Goal: Task Accomplishment & Management: Complete application form

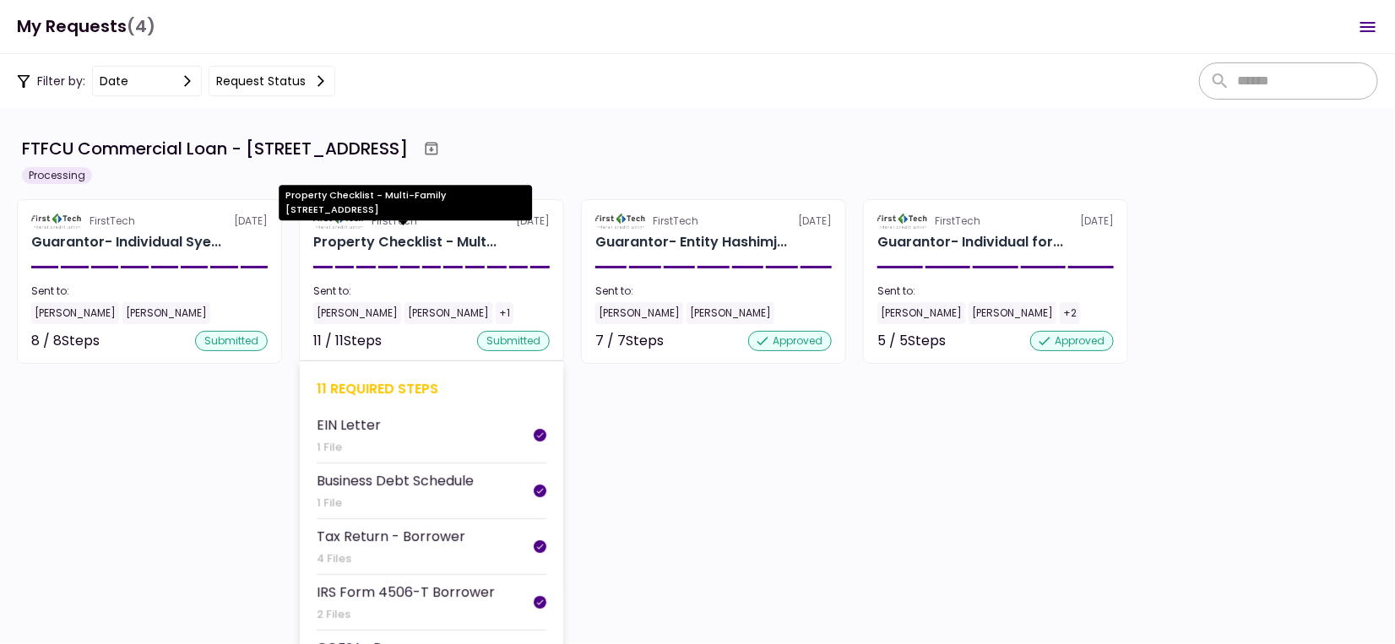
click at [417, 250] on div "Property Checklist - Mult..." at bounding box center [404, 242] width 183 height 20
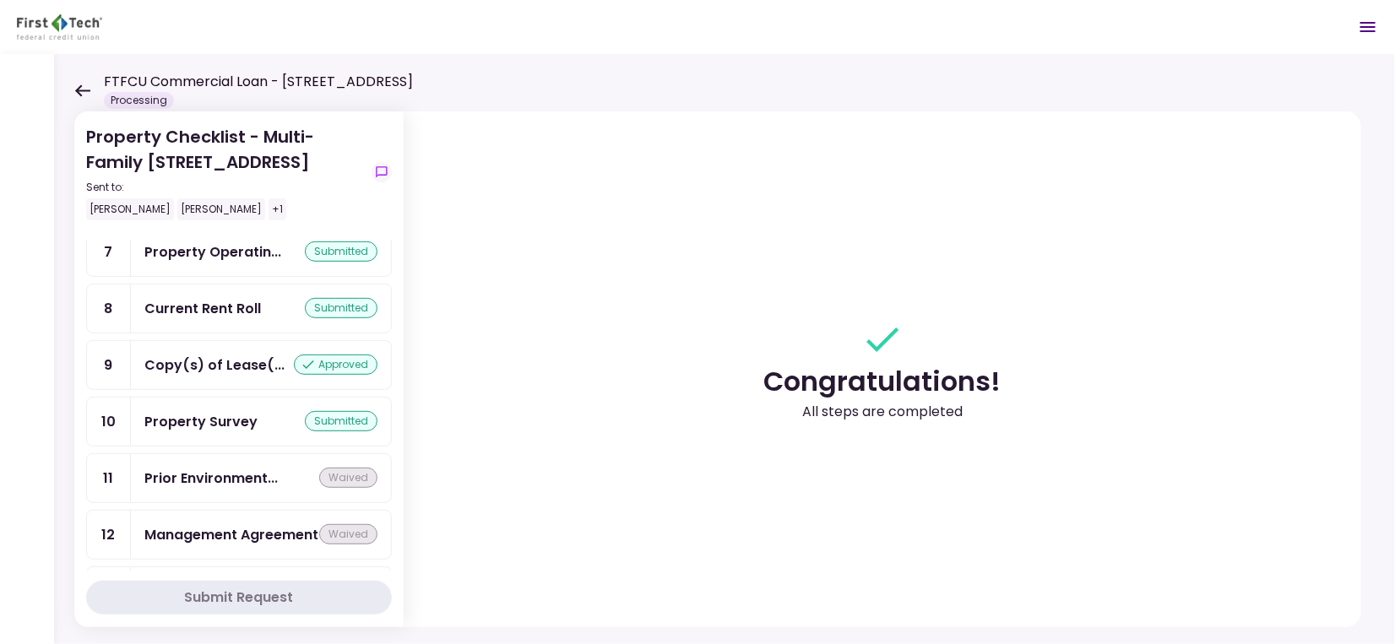
scroll to position [296, 0]
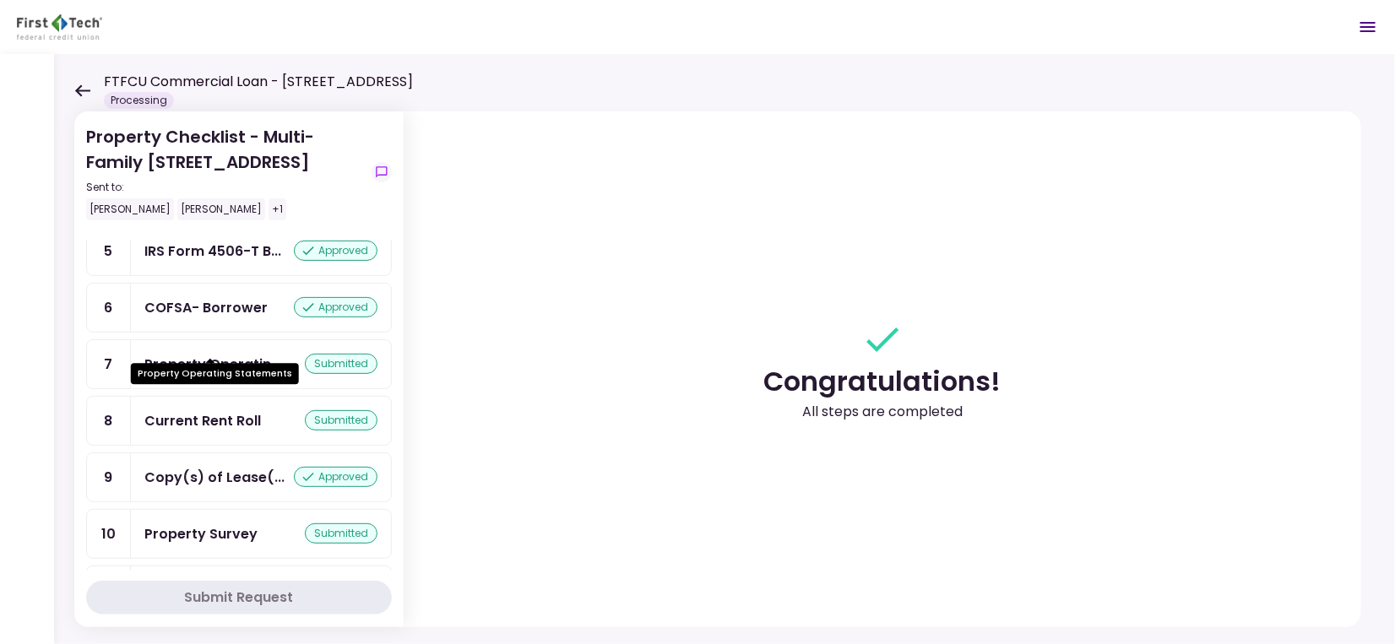
click at [231, 354] on div "Property Operatin..." at bounding box center [212, 364] width 137 height 21
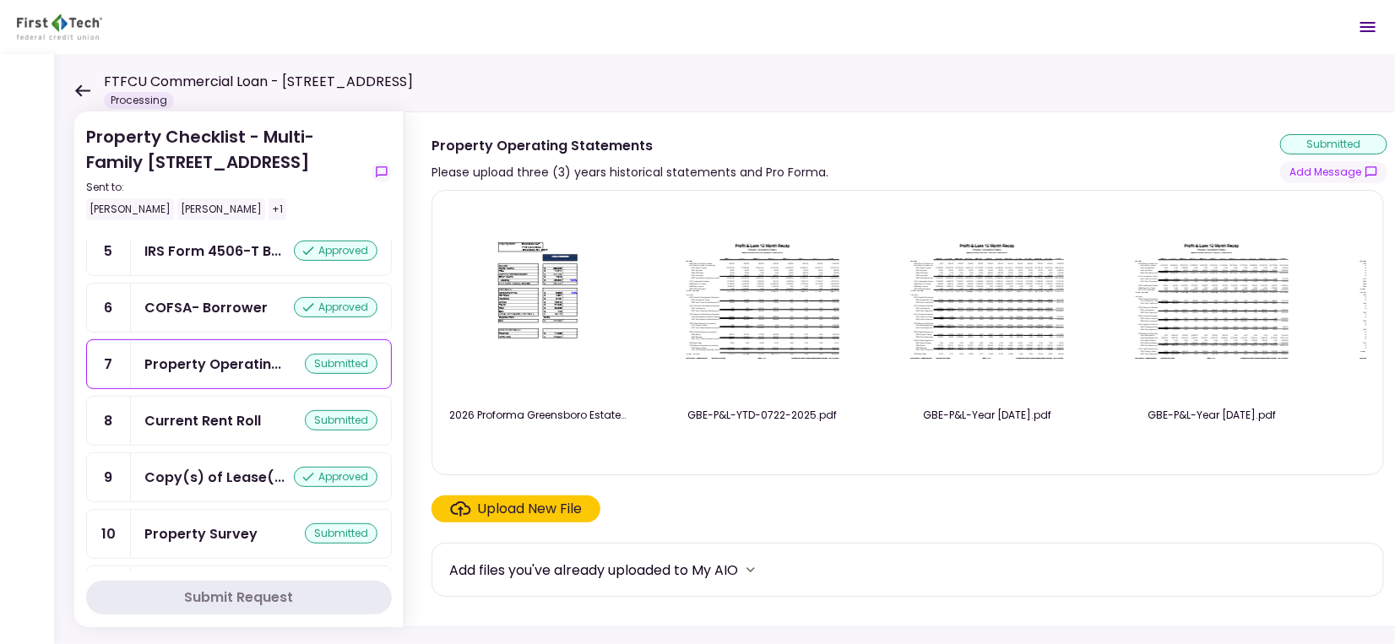
click at [529, 509] on div "Upload New File" at bounding box center [530, 509] width 105 height 20
click at [0, 0] on input "Upload New File" at bounding box center [0, 0] width 0 height 0
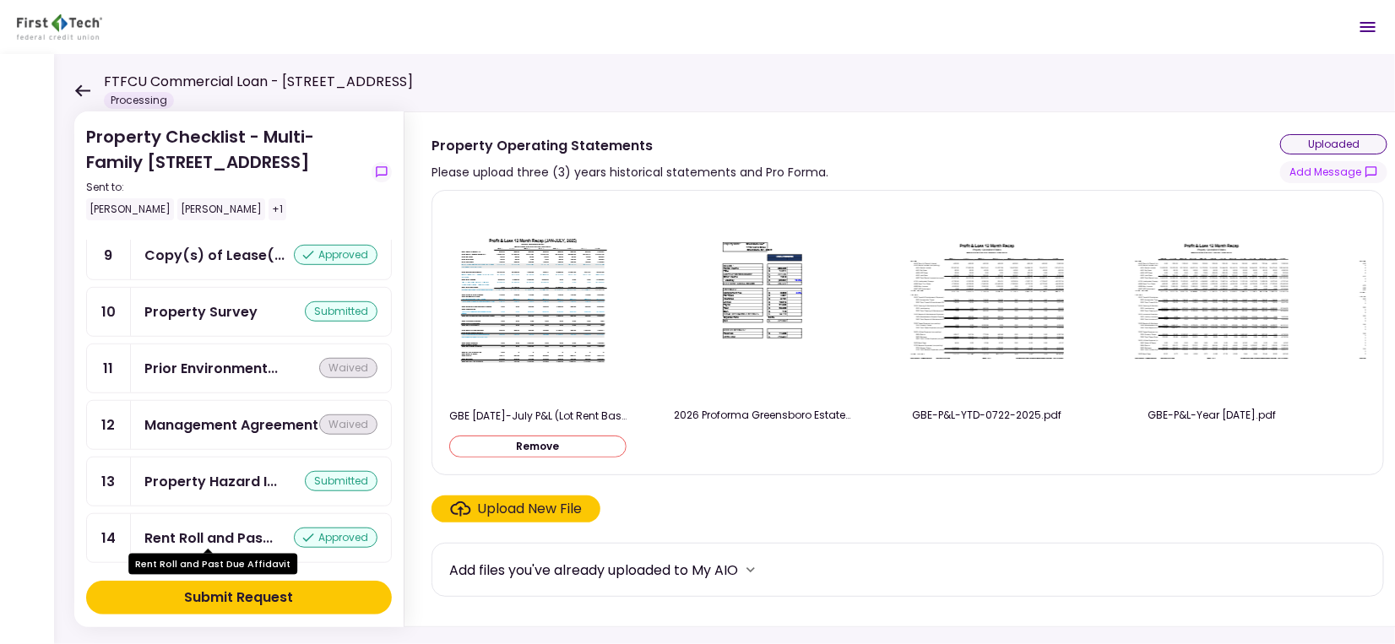
scroll to position [562, 0]
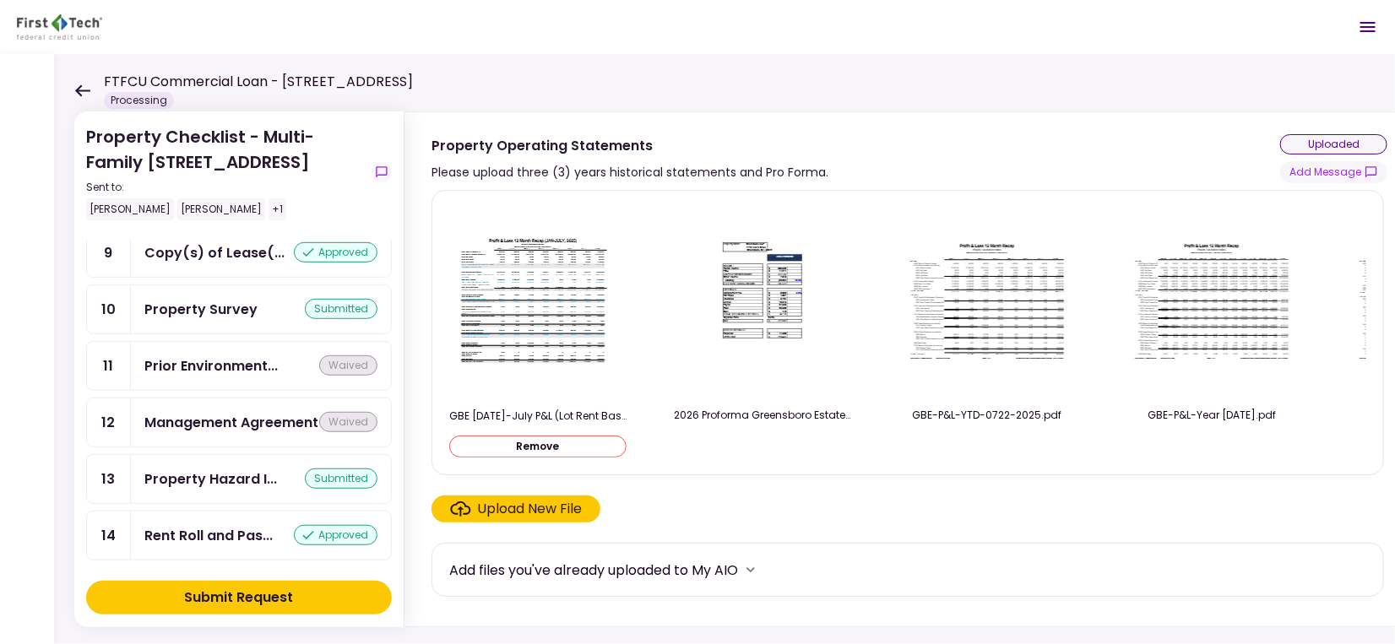
click at [212, 593] on div "Submit Request" at bounding box center [239, 598] width 109 height 20
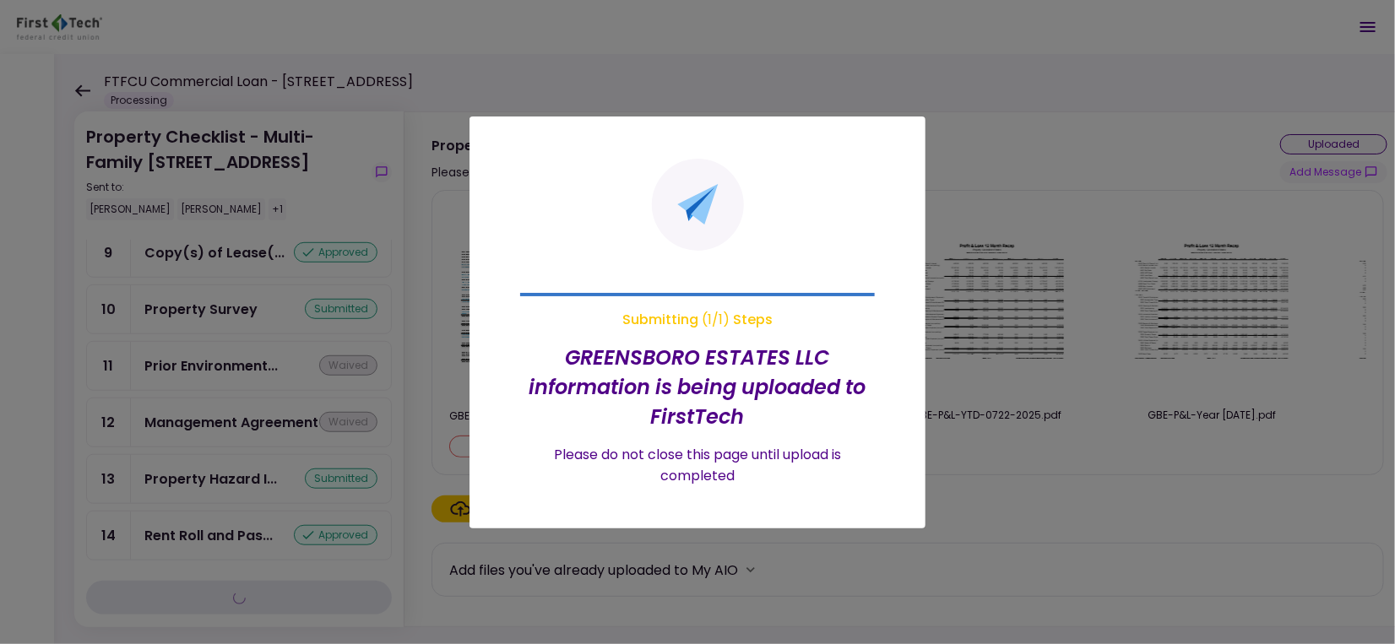
scroll to position [519, 0]
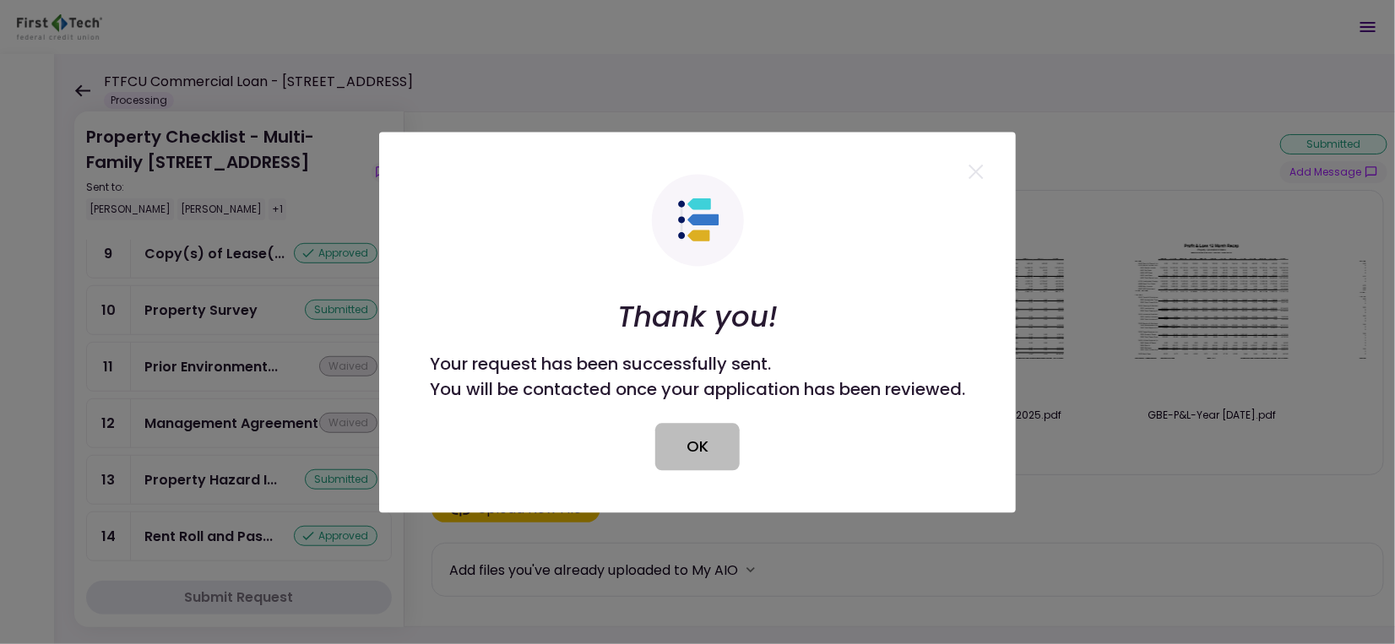
click at [705, 441] on button "OK" at bounding box center [697, 446] width 84 height 47
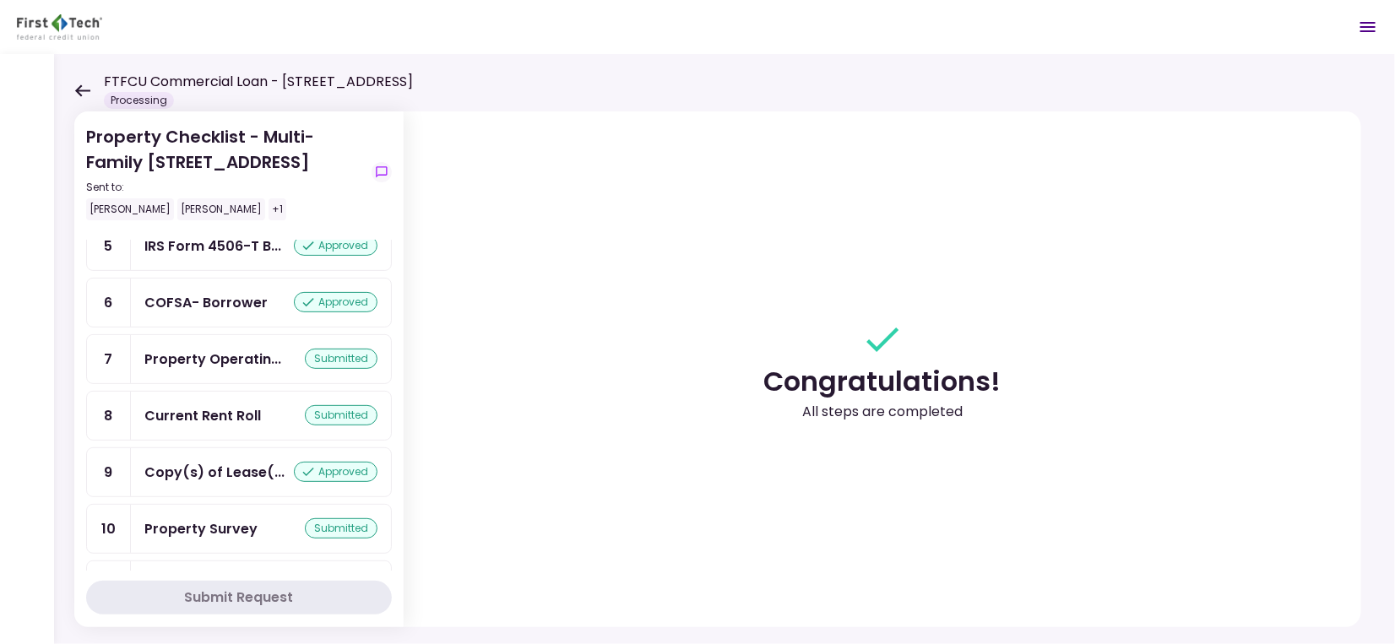
scroll to position [296, 0]
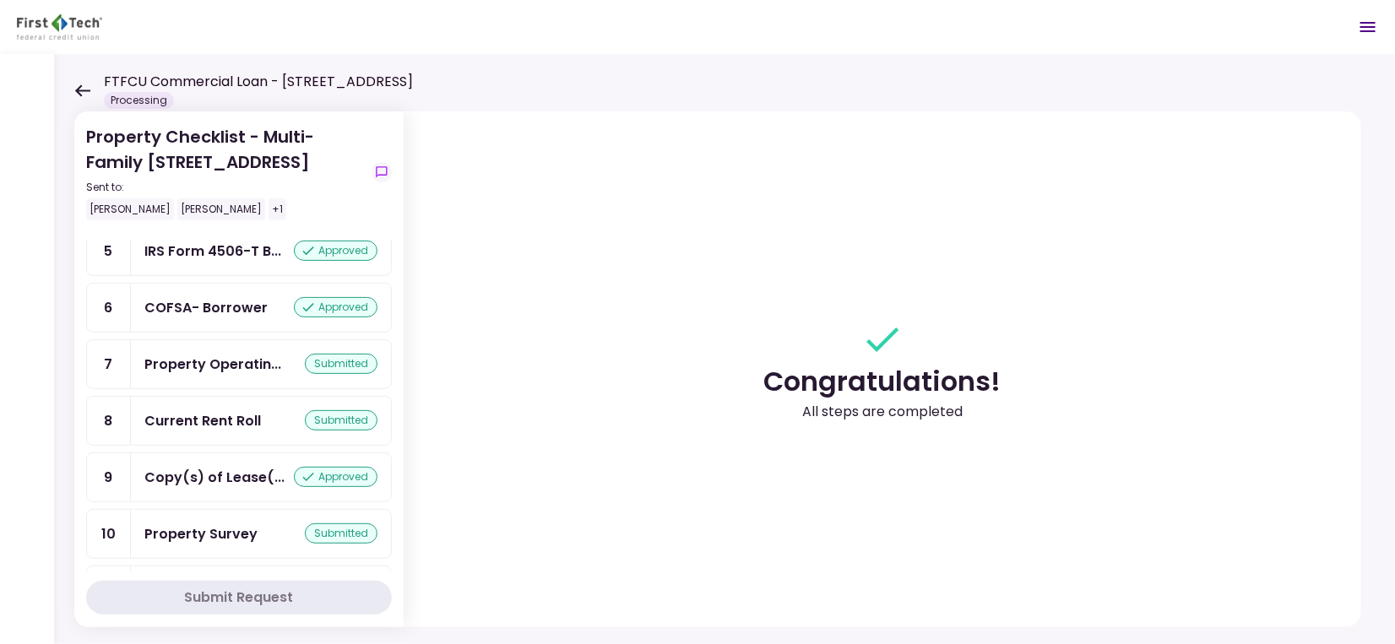
click at [228, 352] on div "Property Operatin... submitted" at bounding box center [261, 364] width 260 height 48
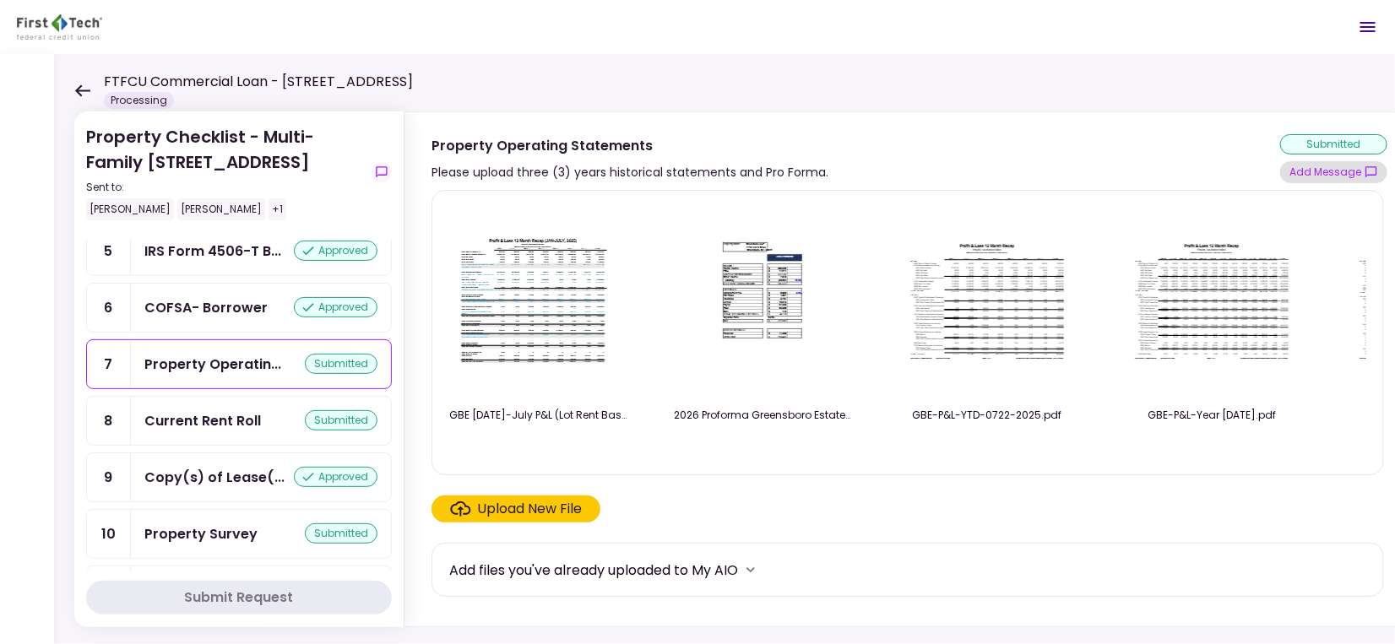
click at [1321, 177] on button "Add Message" at bounding box center [1333, 172] width 107 height 22
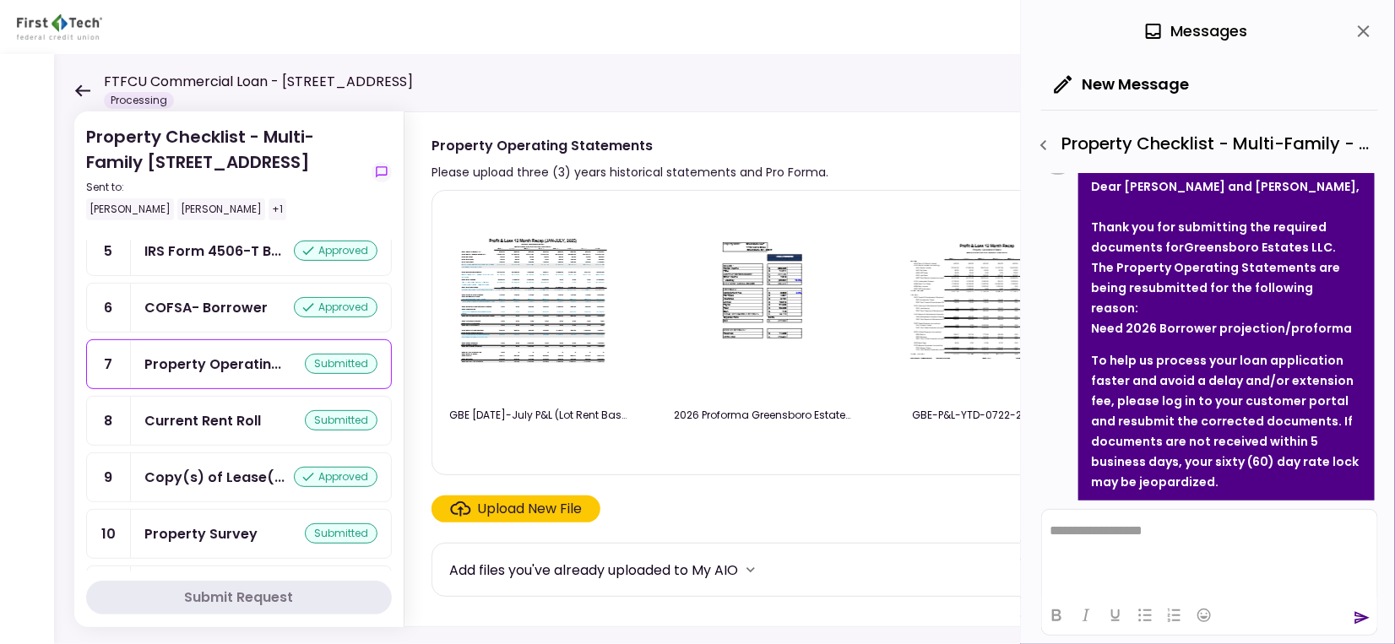
scroll to position [392, 0]
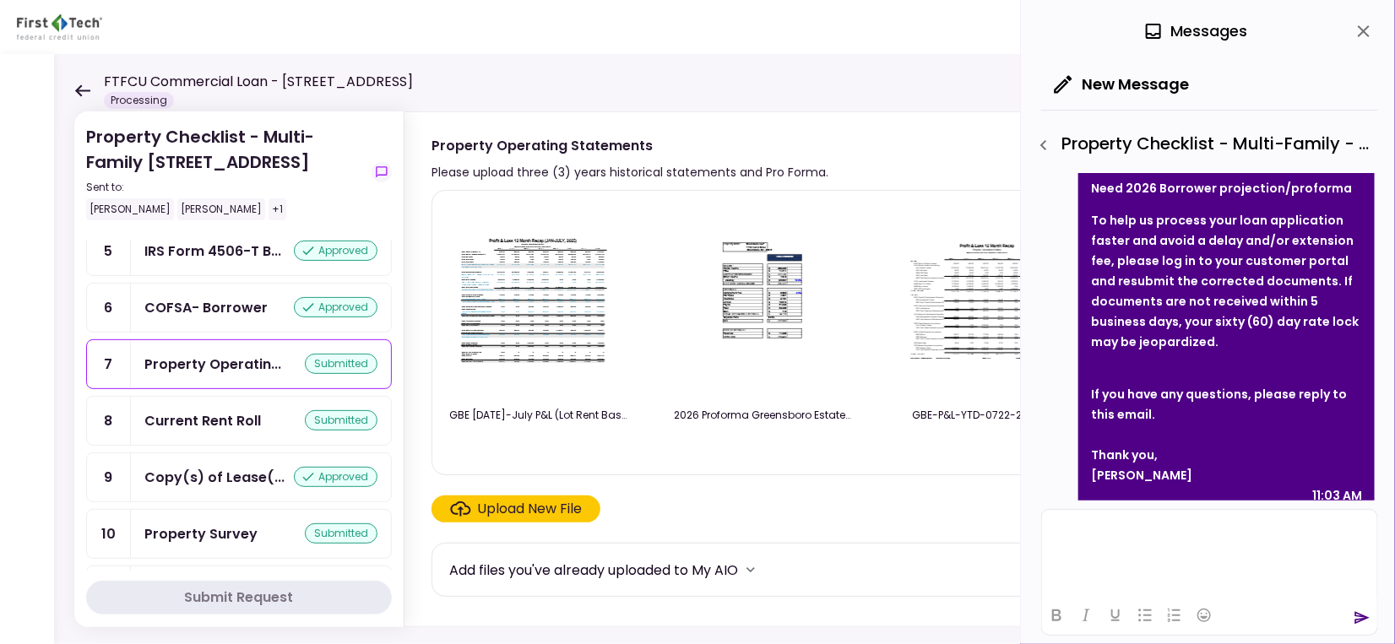
click at [1113, 543] on html at bounding box center [1208, 529] width 335 height 41
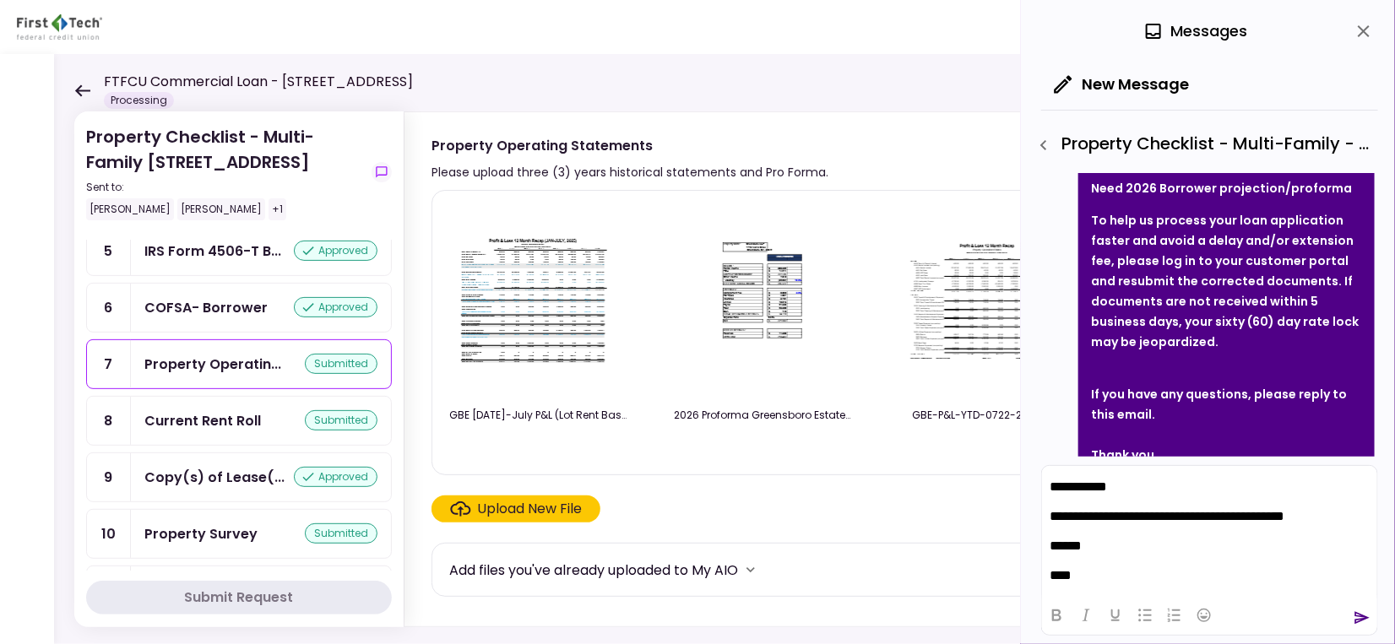
click at [1362, 614] on icon "send" at bounding box center [1362, 618] width 17 height 17
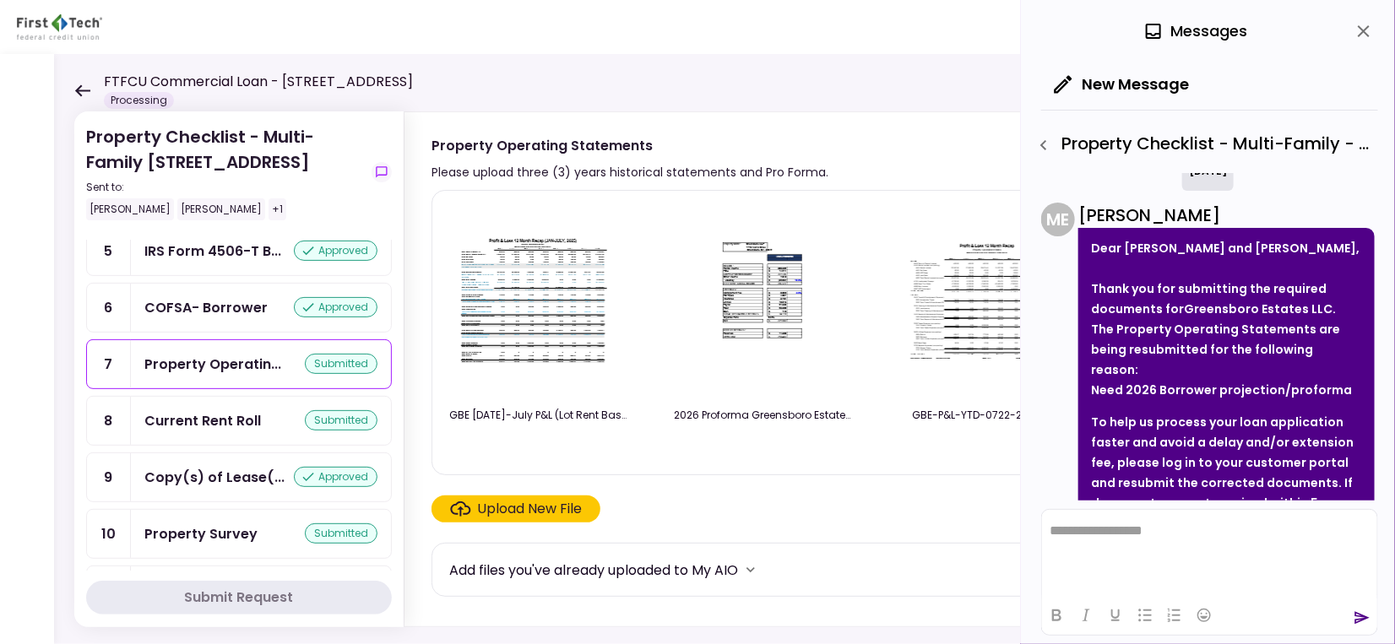
scroll to position [3, 0]
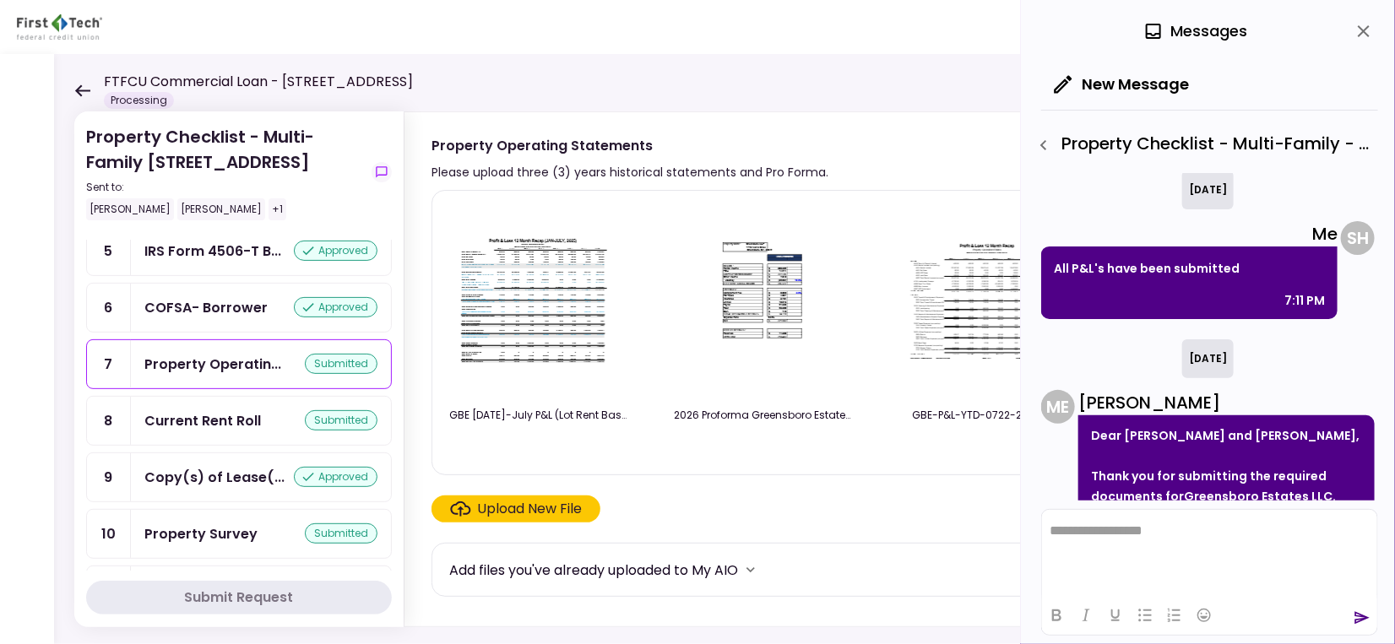
click at [776, 146] on div "Property Operating Statements" at bounding box center [630, 145] width 397 height 21
click at [76, 93] on icon at bounding box center [82, 90] width 16 height 13
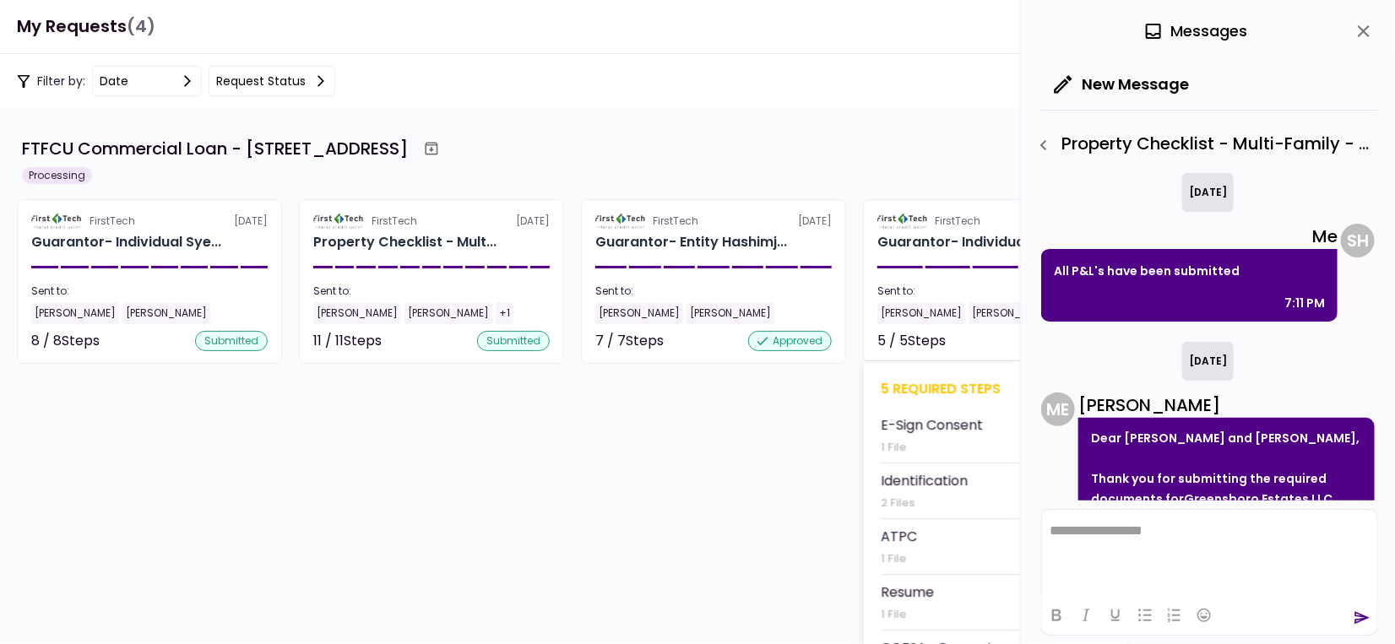
scroll to position [678, 0]
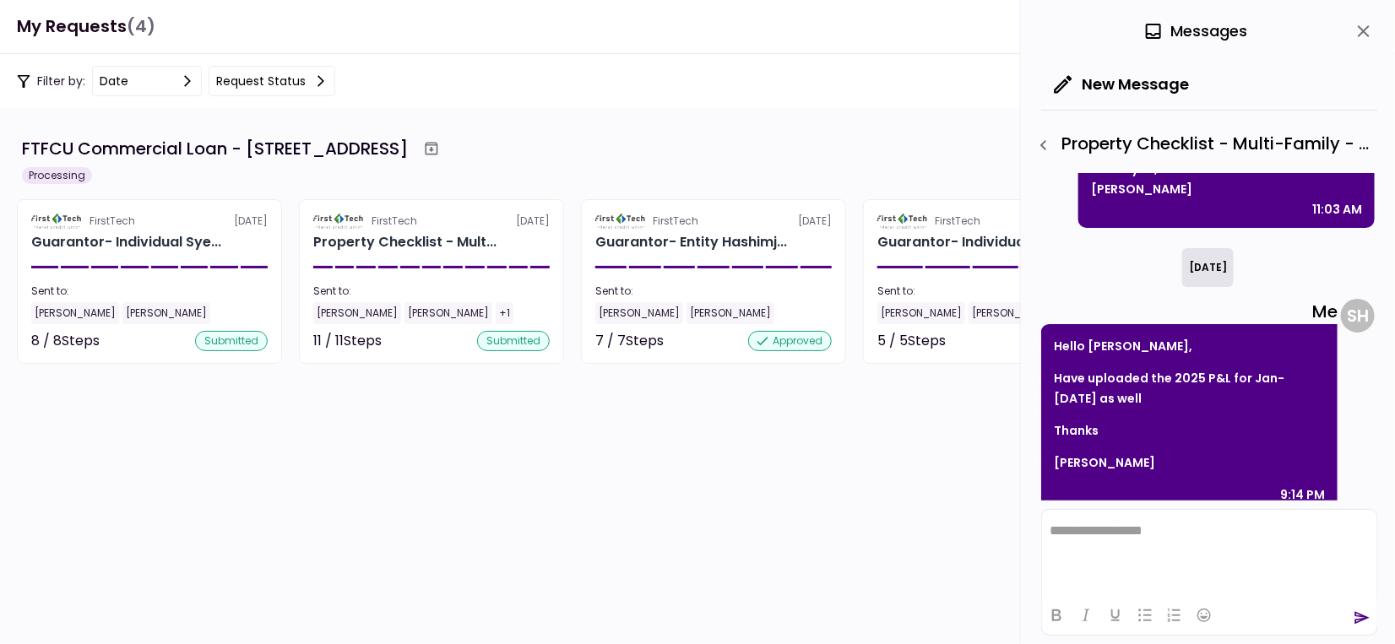
click at [869, 34] on header "My Requests (4) Messages New Message Property Checklist - Multi-Family - Proper…" at bounding box center [697, 27] width 1395 height 54
click at [1358, 34] on icon "close" at bounding box center [1364, 31] width 20 height 20
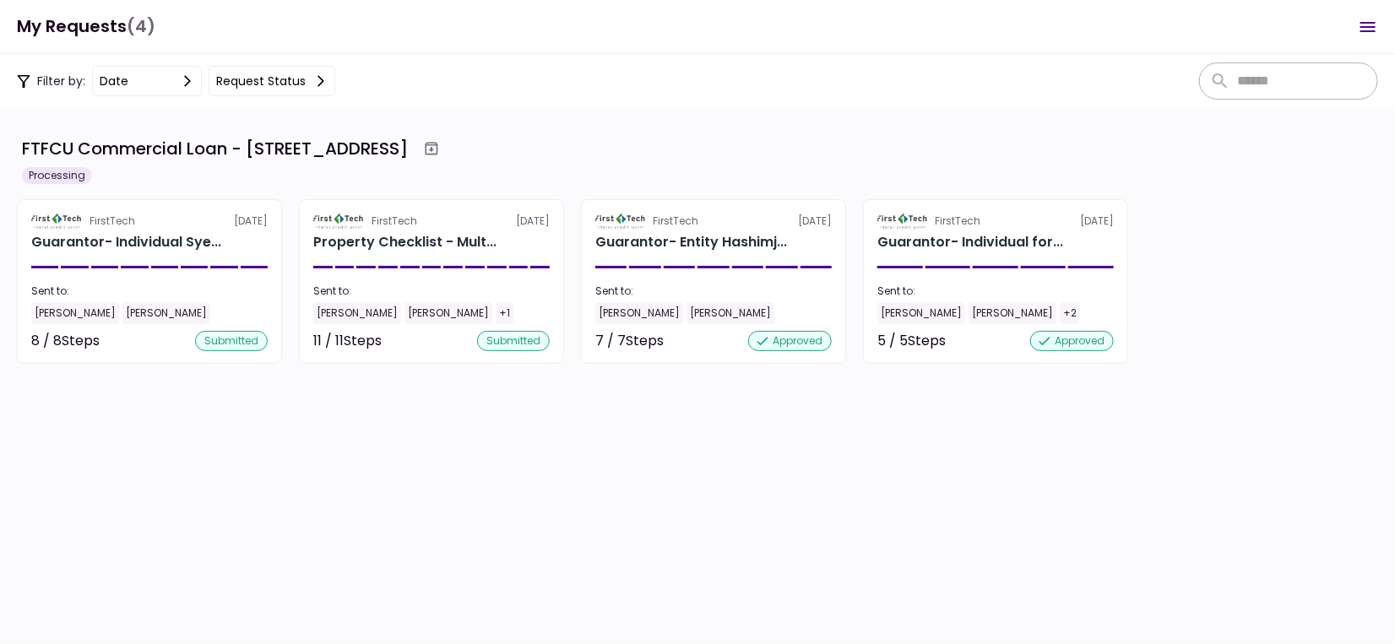
click at [1360, 30] on icon "Open menu" at bounding box center [1368, 27] width 20 height 20
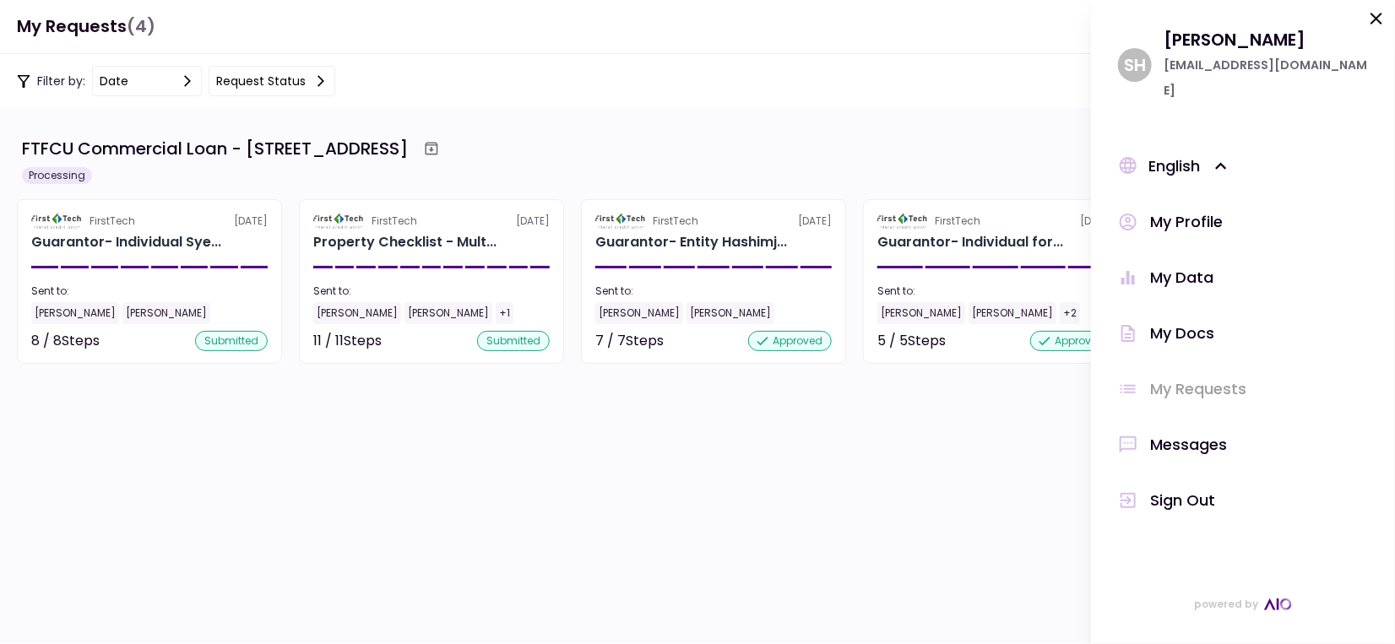
click at [1189, 488] on div "Sign Out" at bounding box center [1182, 500] width 65 height 25
